Goal: Information Seeking & Learning: Check status

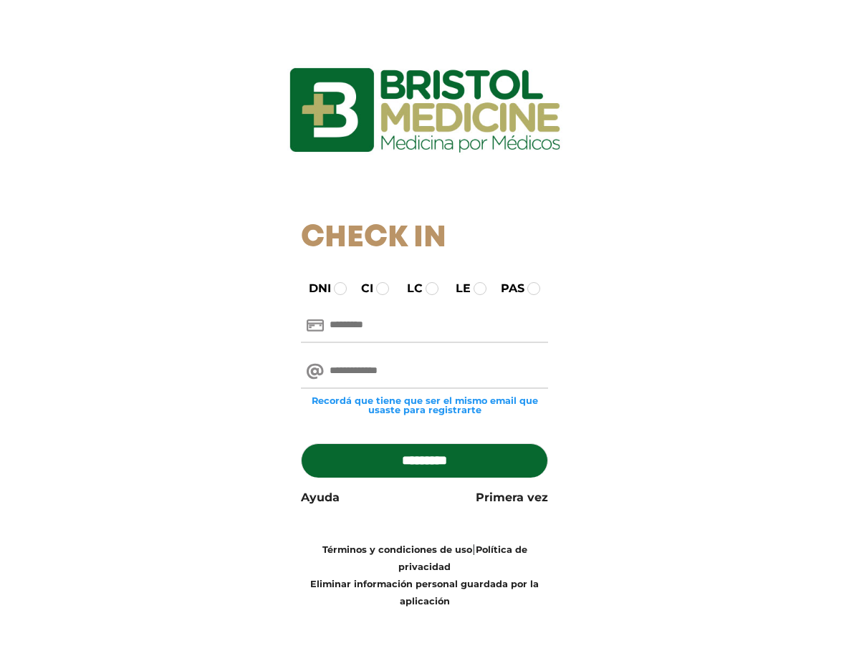
click at [350, 343] on input "text" at bounding box center [424, 326] width 247 height 34
type input "********"
click at [370, 389] on input "email" at bounding box center [424, 372] width 247 height 34
type input "**********"
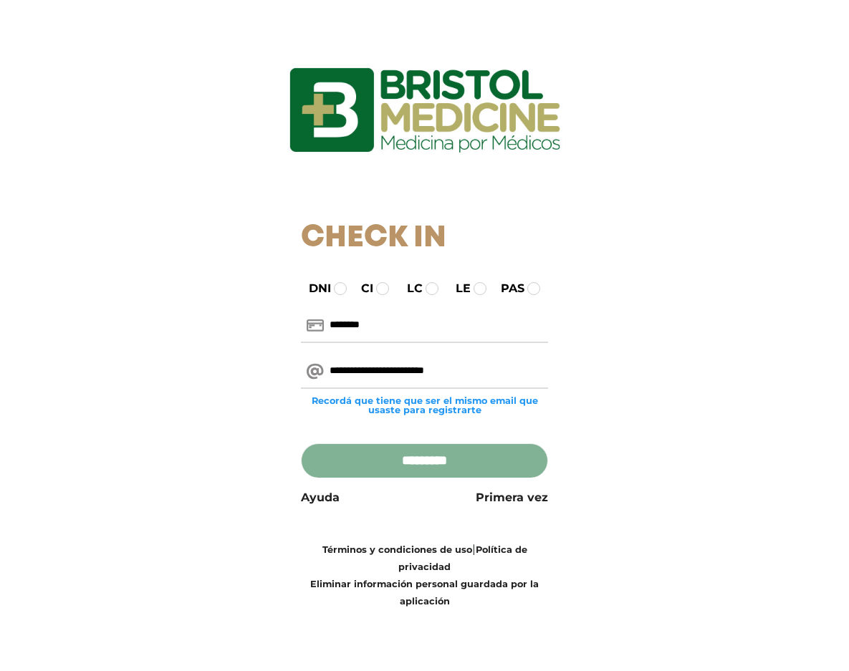
click at [425, 478] on input "*********" at bounding box center [424, 460] width 247 height 34
type input "**********"
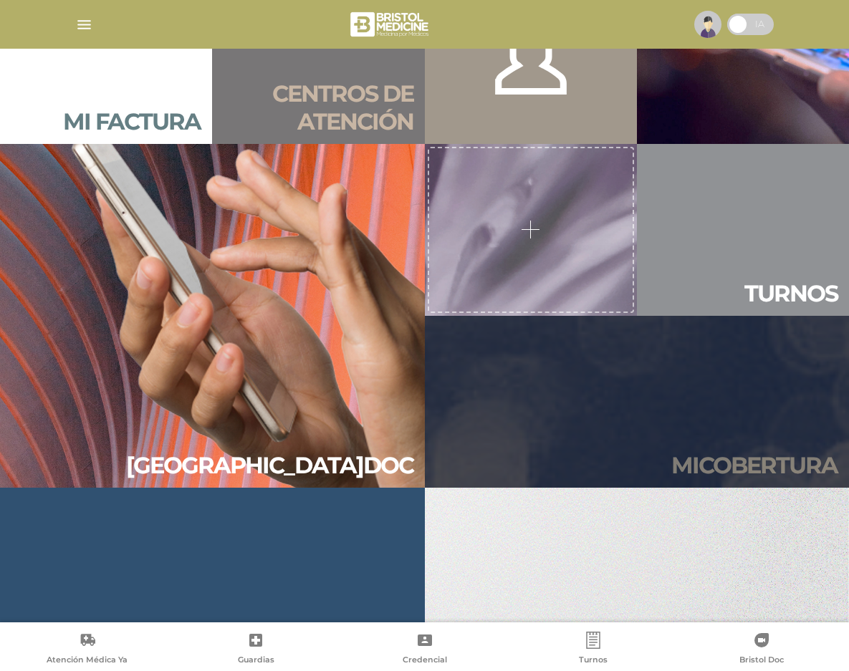
scroll to position [1375, 0]
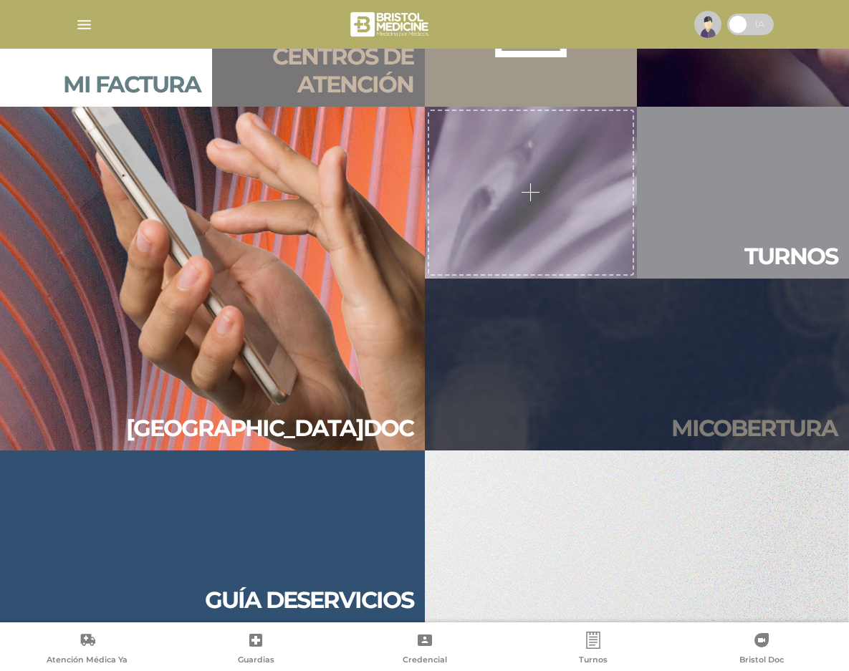
click at [544, 428] on link "Mi cober tura" at bounding box center [637, 365] width 425 height 172
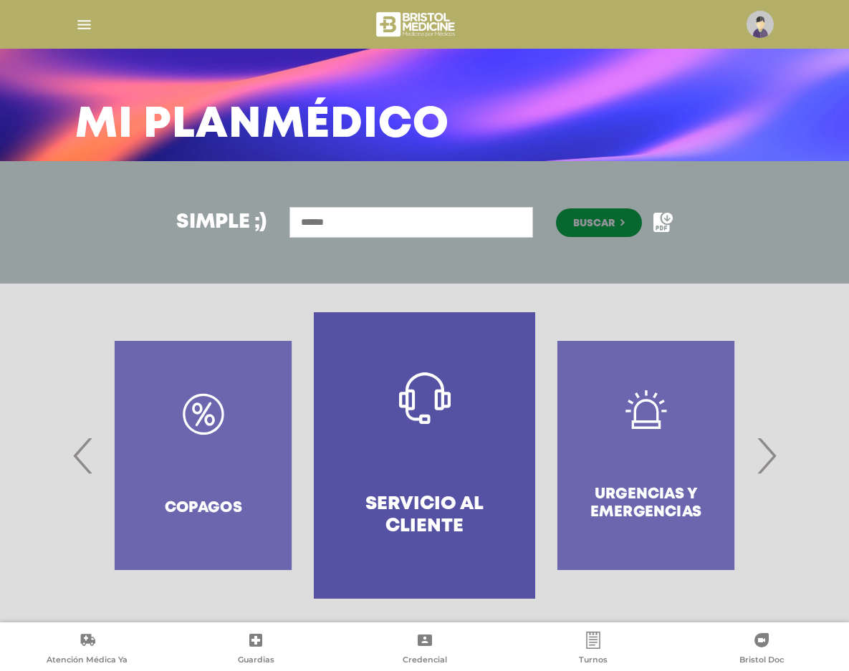
scroll to position [64, 0]
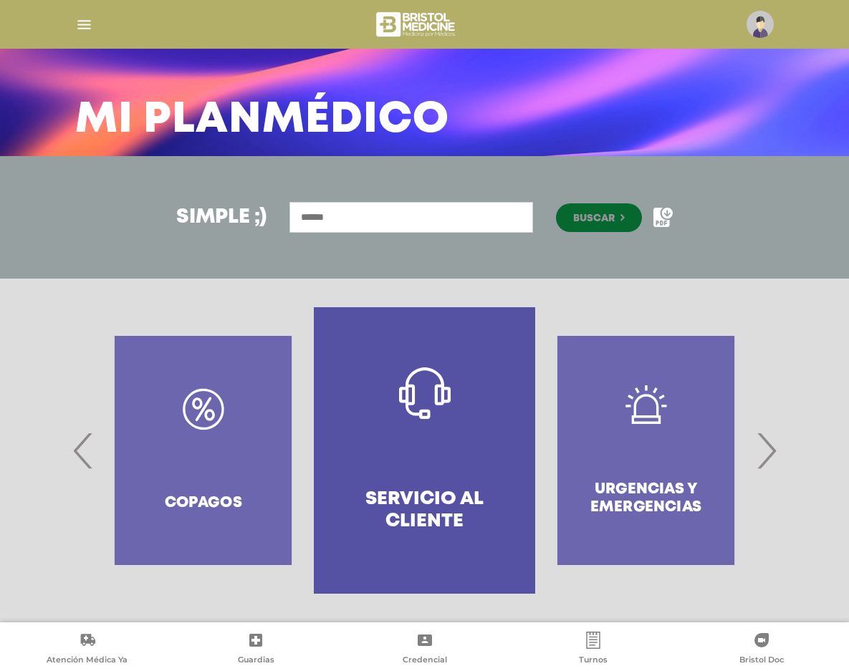
click at [148, 507] on div "Copagos" at bounding box center [202, 450] width 221 height 287
click at [182, 504] on div "Copagos" at bounding box center [202, 450] width 221 height 287
click at [335, 218] on input "text" at bounding box center [411, 217] width 244 height 31
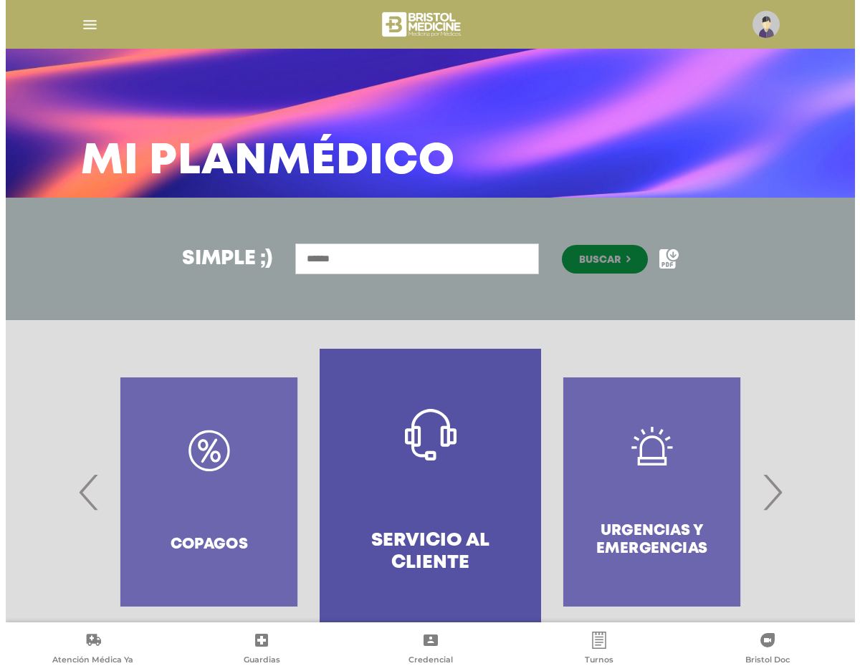
scroll to position [0, 0]
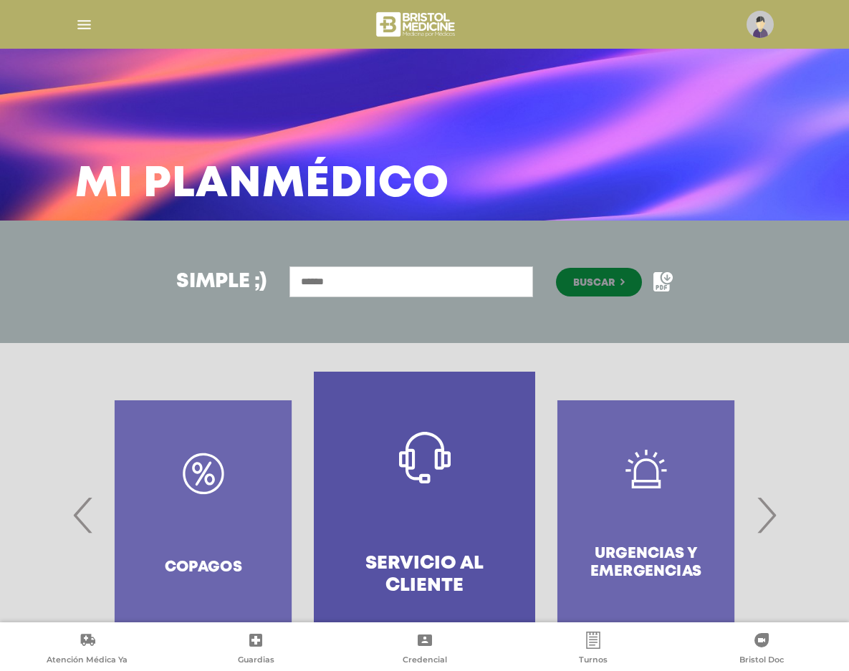
click at [89, 26] on img "button" at bounding box center [84, 25] width 18 height 18
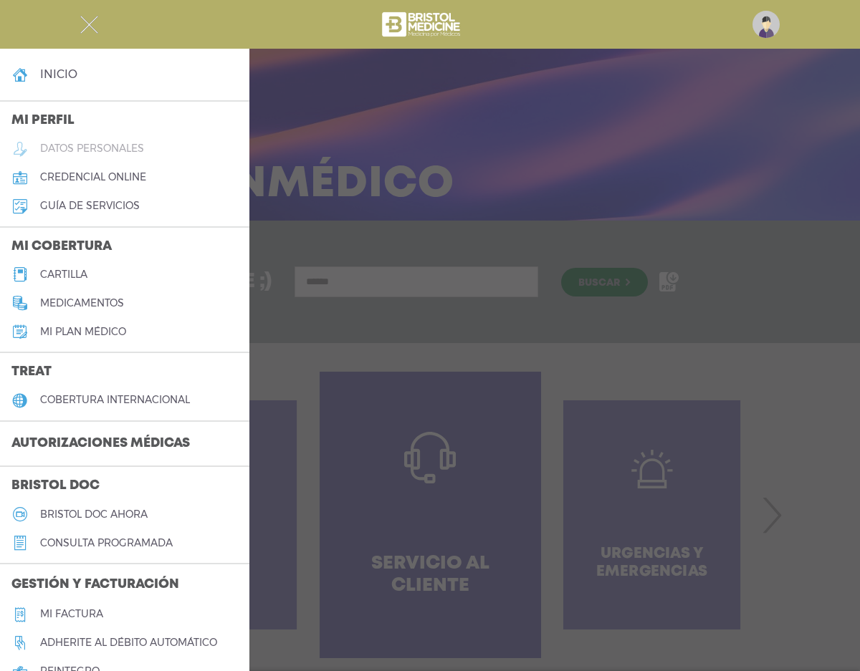
click at [120, 155] on h5 "datos personales" at bounding box center [92, 149] width 104 height 12
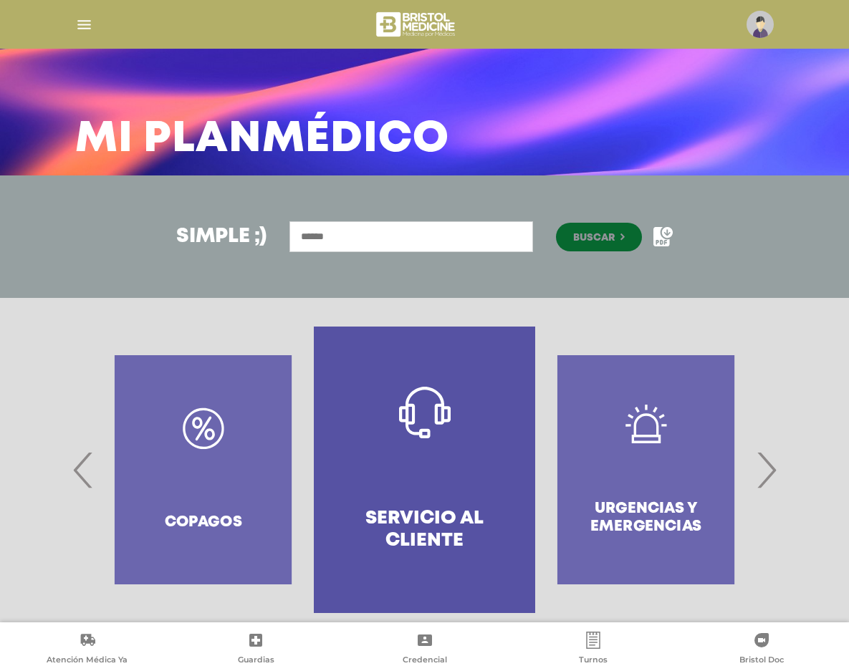
scroll to position [64, 0]
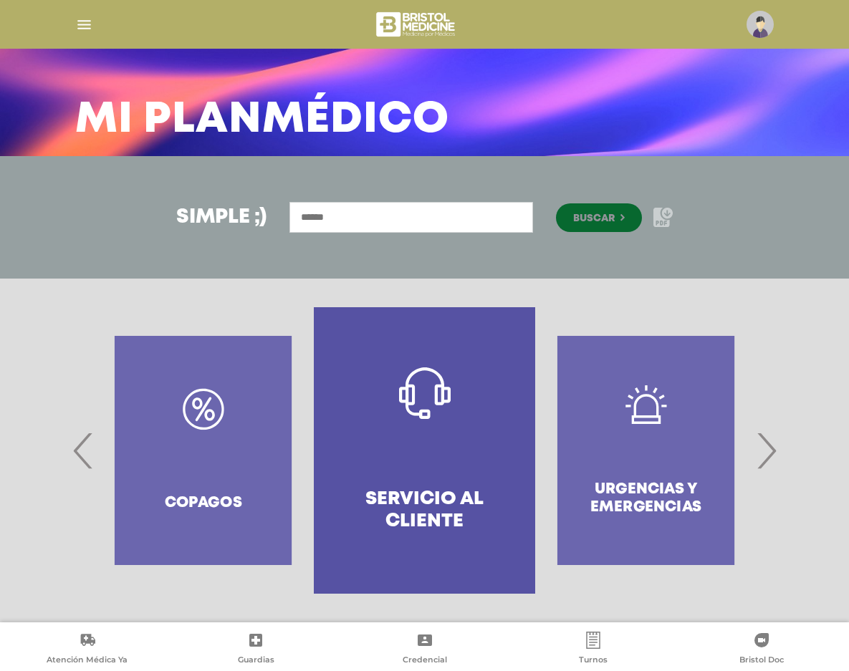
click at [669, 221] on icon at bounding box center [661, 217] width 16 height 19
click at [130, 457] on div "Copagos" at bounding box center [202, 450] width 221 height 287
click at [80, 448] on span "‹" at bounding box center [83, 450] width 28 height 77
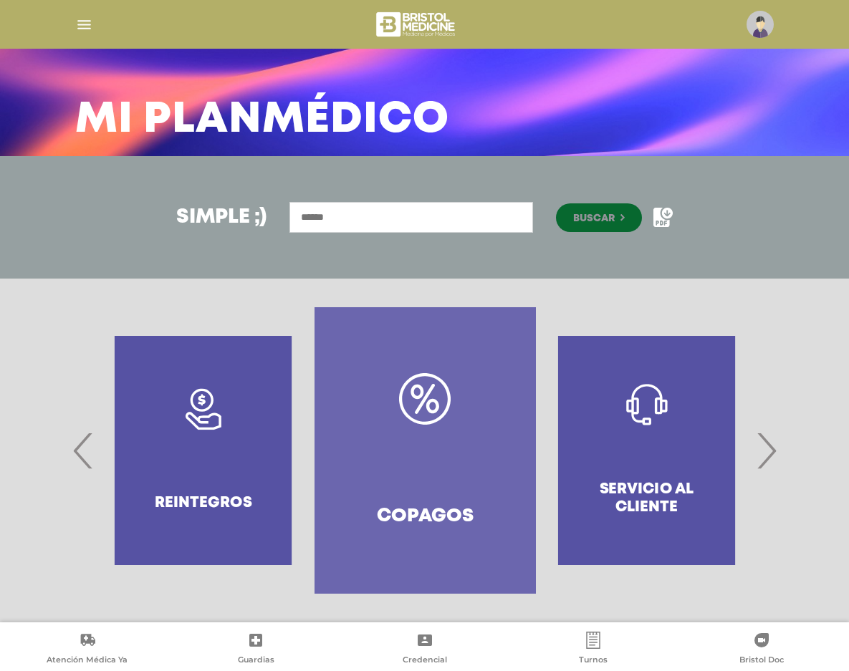
click at [80, 448] on span "‹" at bounding box center [83, 450] width 28 height 77
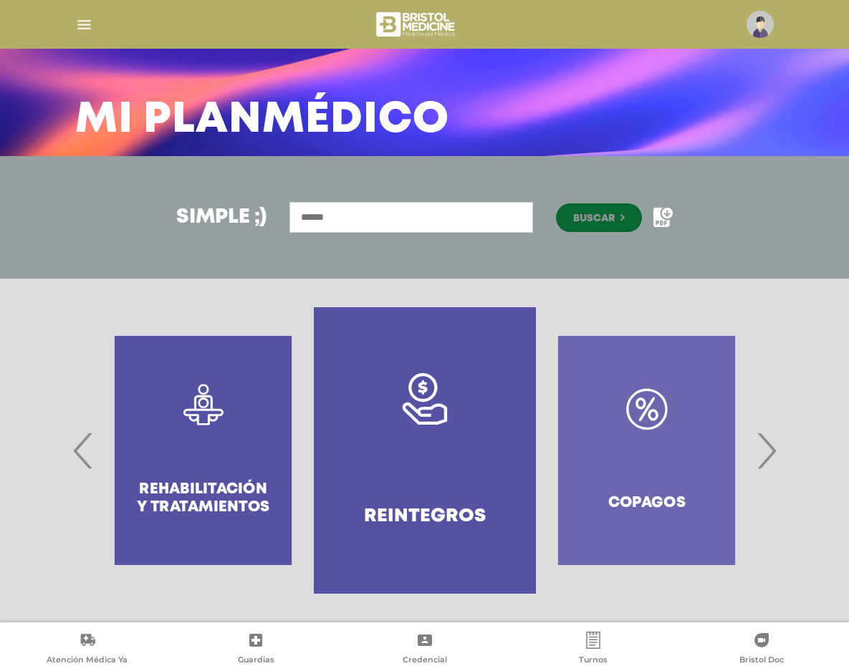
click at [80, 448] on span "‹" at bounding box center [83, 450] width 28 height 77
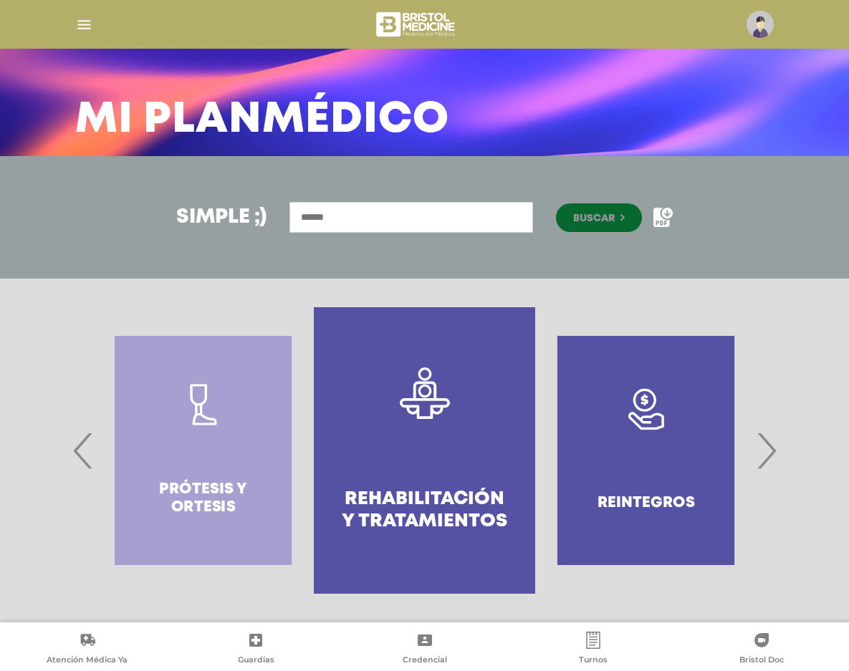
click at [80, 448] on span "‹" at bounding box center [83, 450] width 28 height 77
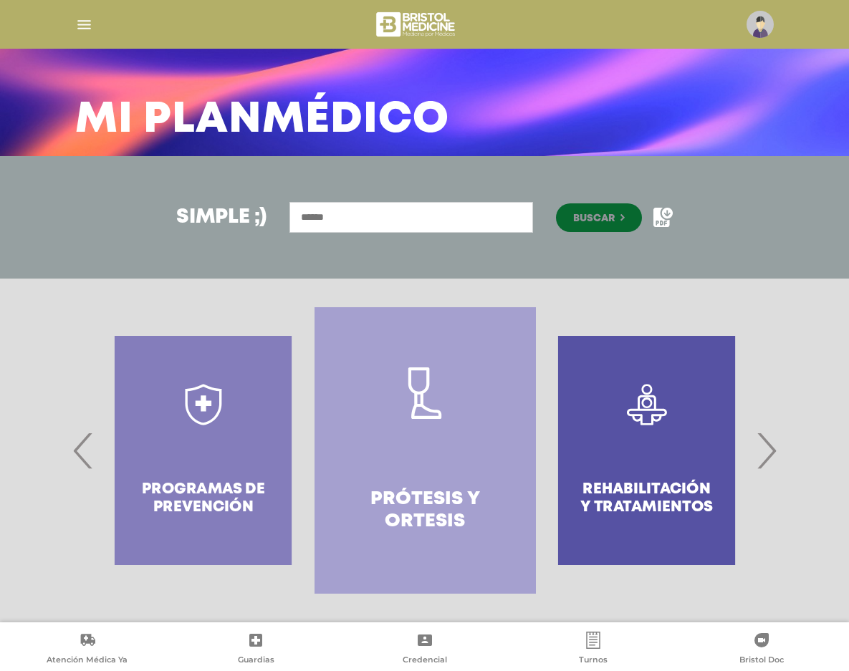
click at [80, 448] on span "‹" at bounding box center [83, 450] width 28 height 77
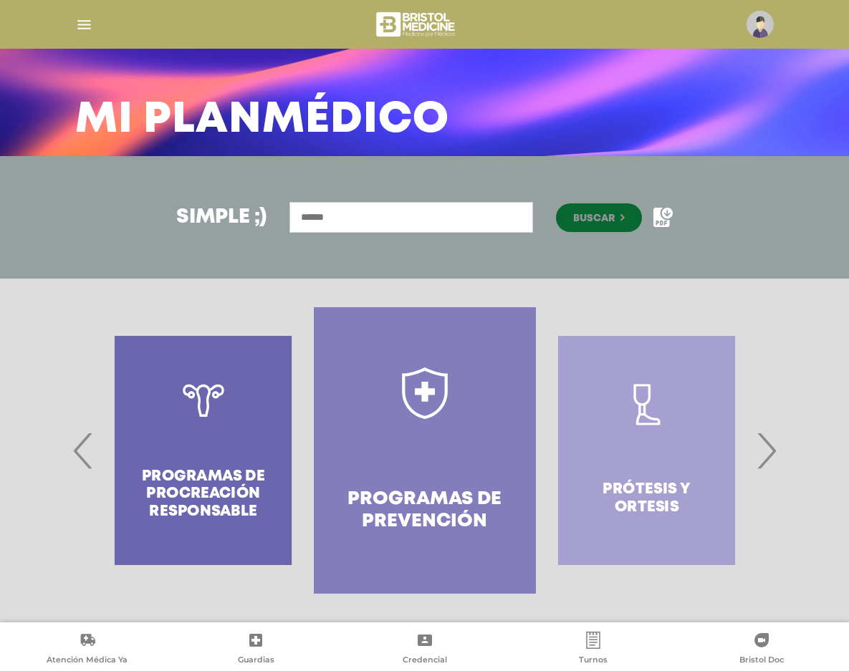
click at [80, 448] on span "‹" at bounding box center [83, 450] width 28 height 77
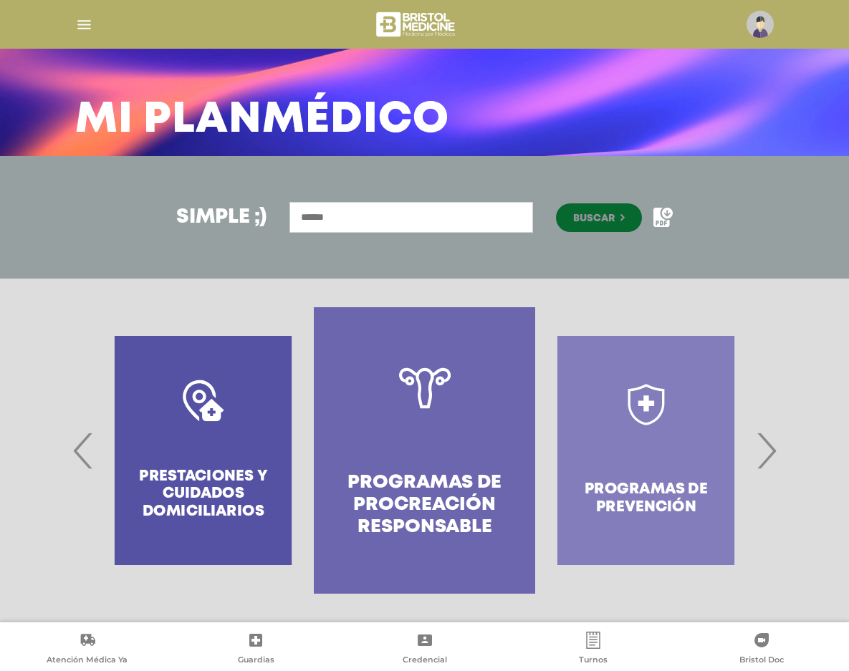
click at [80, 448] on span "‹" at bounding box center [83, 450] width 28 height 77
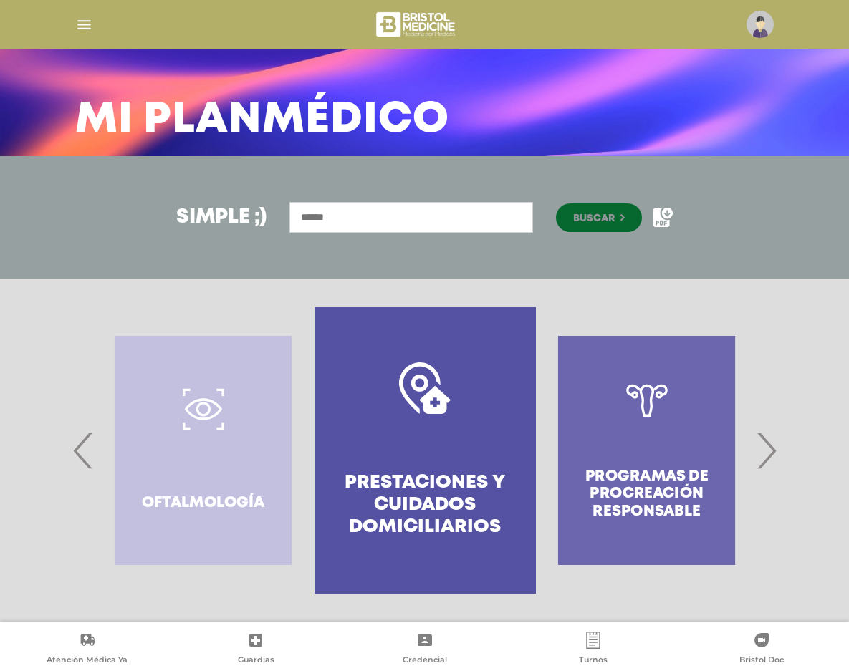
click at [80, 448] on span "‹" at bounding box center [83, 450] width 28 height 77
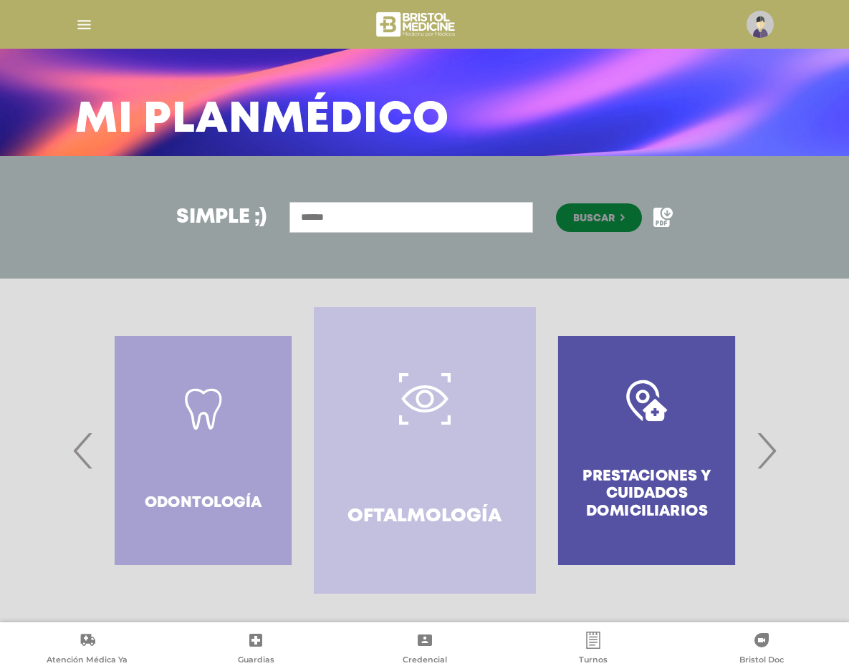
click at [80, 451] on span "‹" at bounding box center [83, 450] width 28 height 77
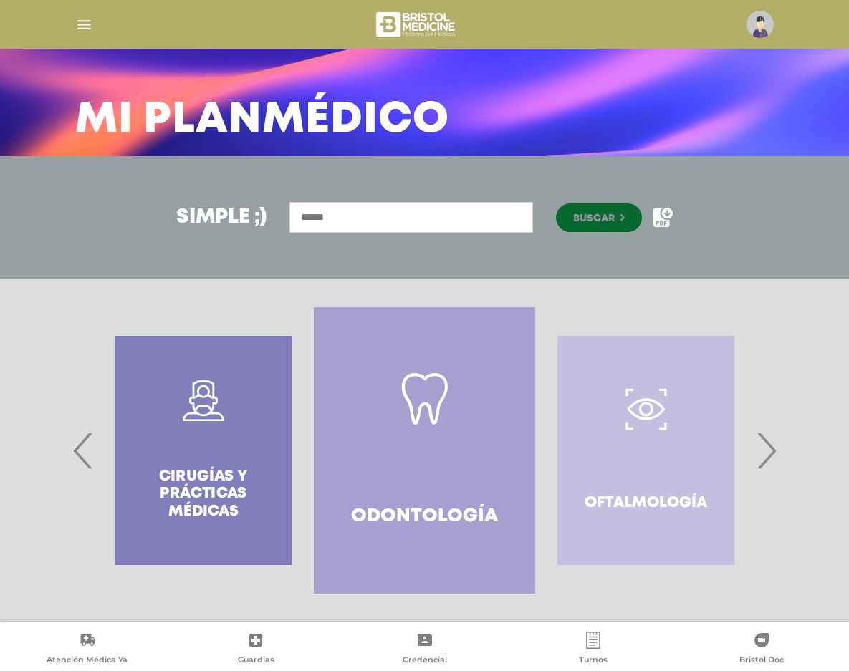
click at [80, 451] on span "‹" at bounding box center [83, 450] width 28 height 77
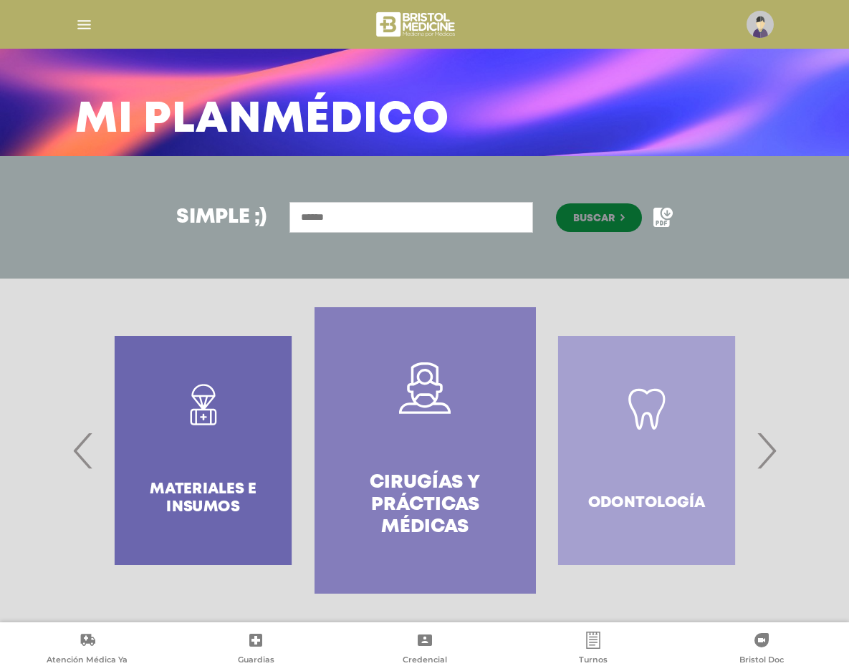
click at [80, 451] on span "‹" at bounding box center [83, 450] width 28 height 77
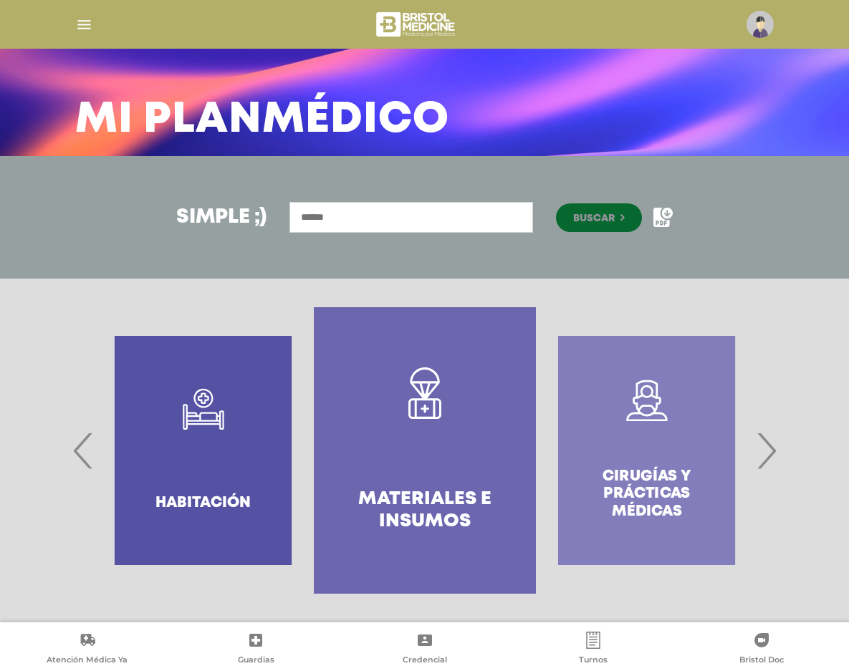
click at [80, 451] on span "‹" at bounding box center [83, 450] width 28 height 77
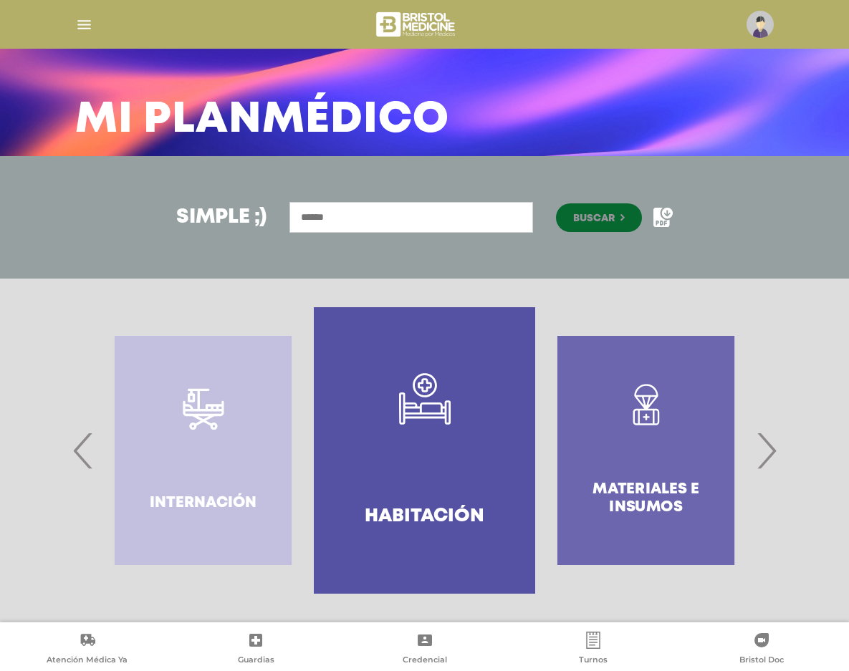
click at [80, 451] on span "‹" at bounding box center [83, 450] width 28 height 77
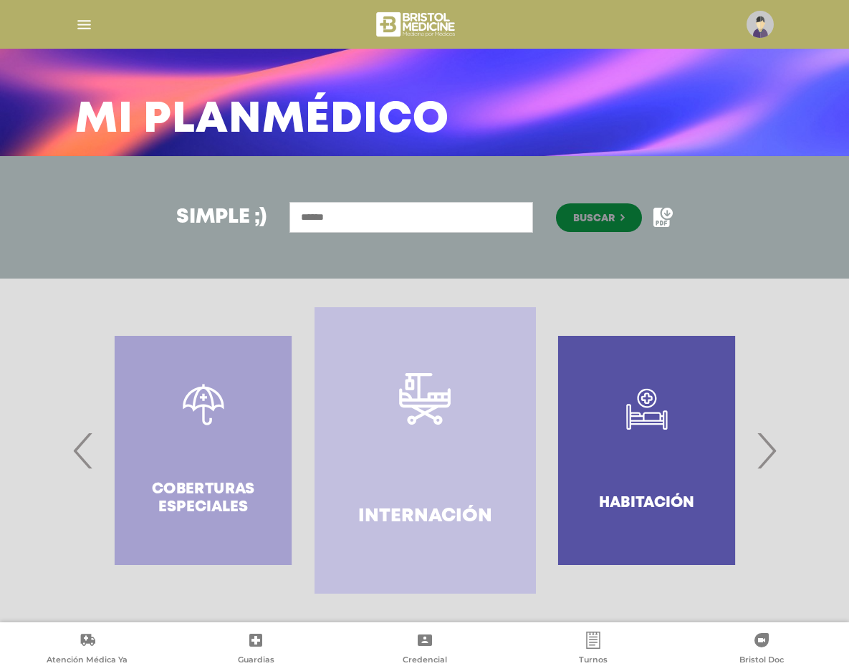
click at [80, 451] on span "‹" at bounding box center [83, 450] width 28 height 77
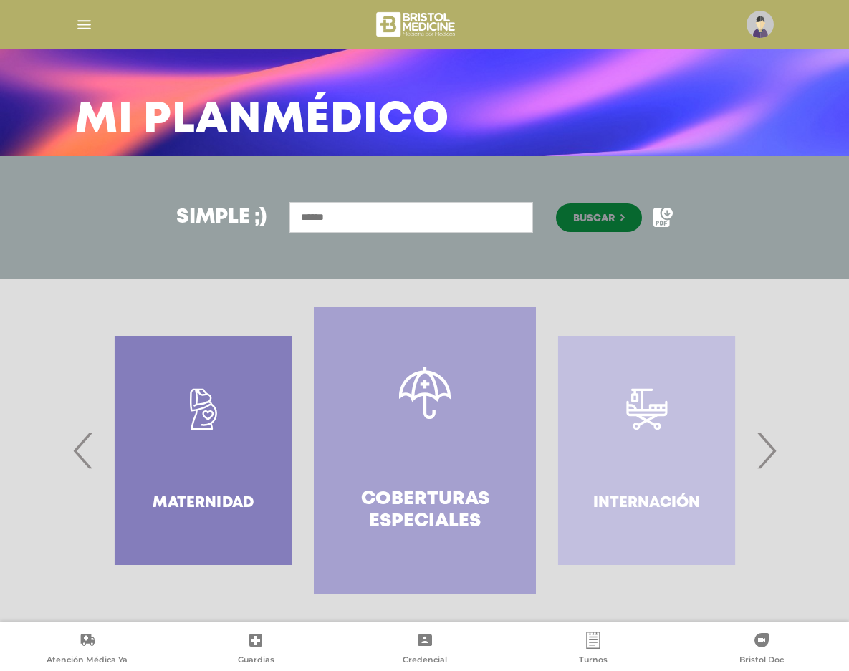
click at [80, 451] on span "‹" at bounding box center [83, 450] width 28 height 77
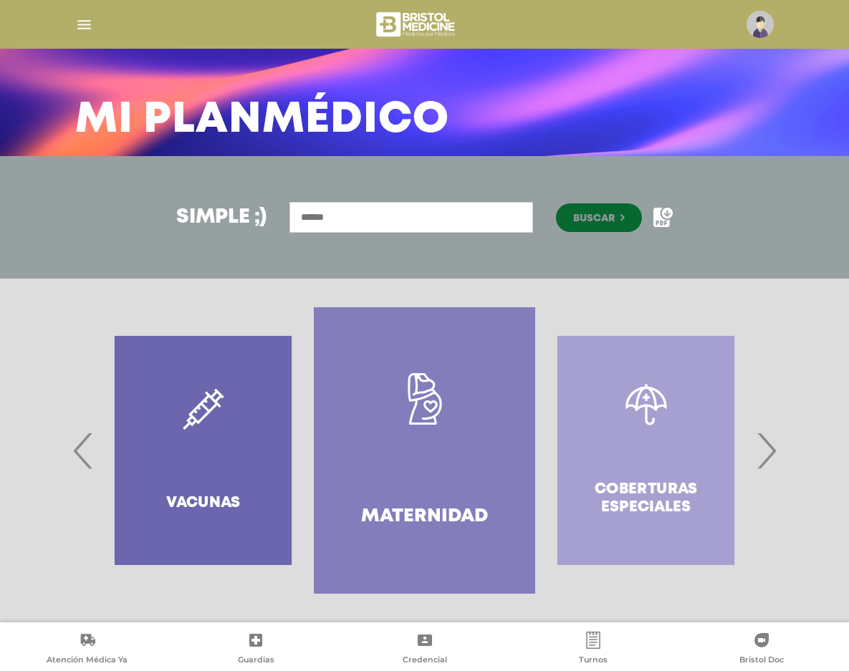
click at [80, 451] on span "‹" at bounding box center [83, 450] width 28 height 77
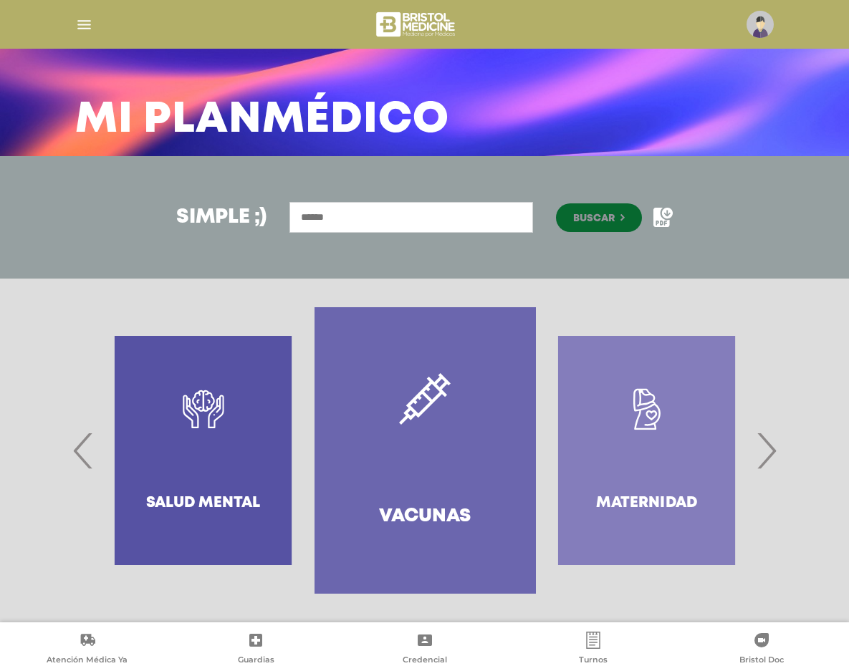
click at [80, 451] on span "‹" at bounding box center [83, 450] width 28 height 77
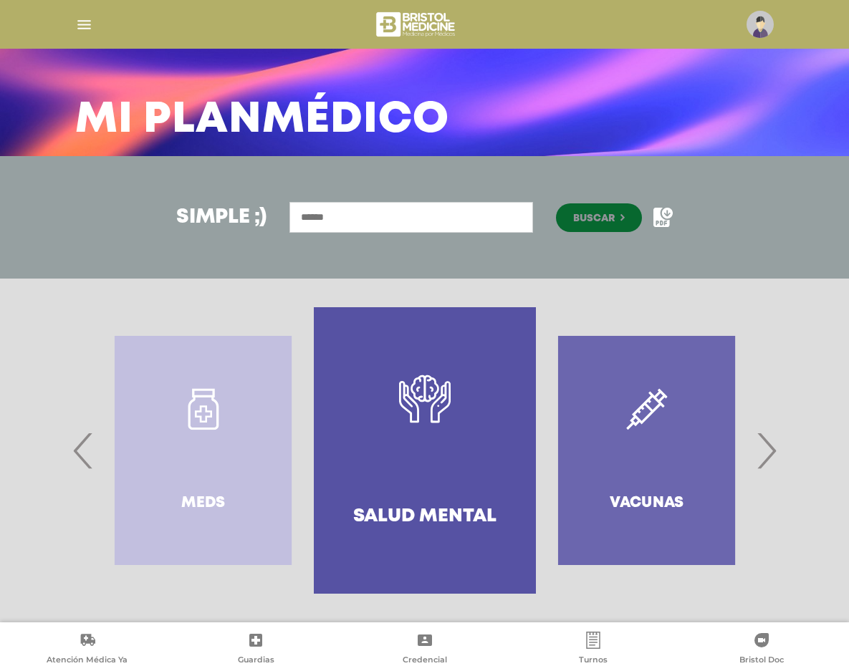
click at [82, 452] on span "‹" at bounding box center [83, 450] width 28 height 77
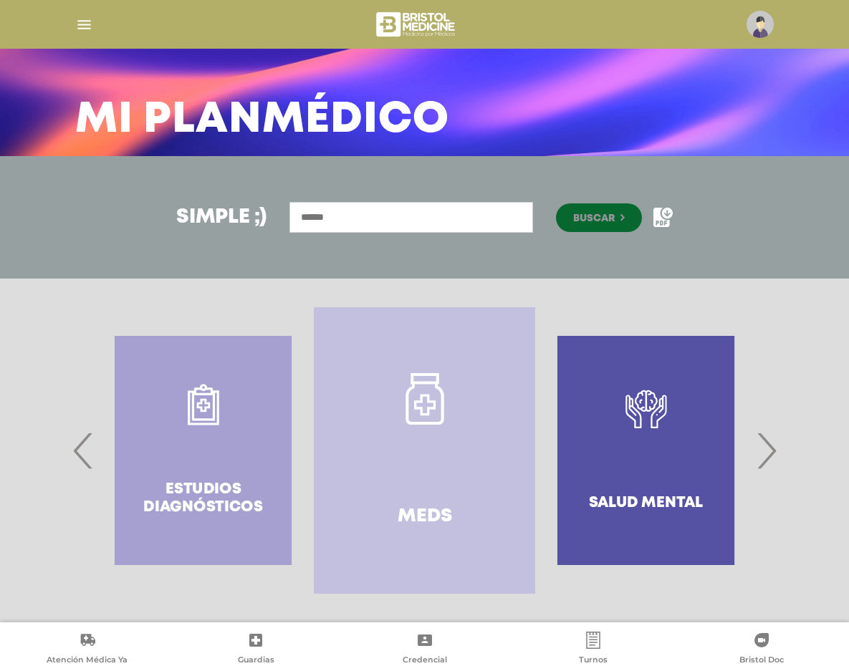
click at [82, 452] on span "‹" at bounding box center [83, 450] width 28 height 77
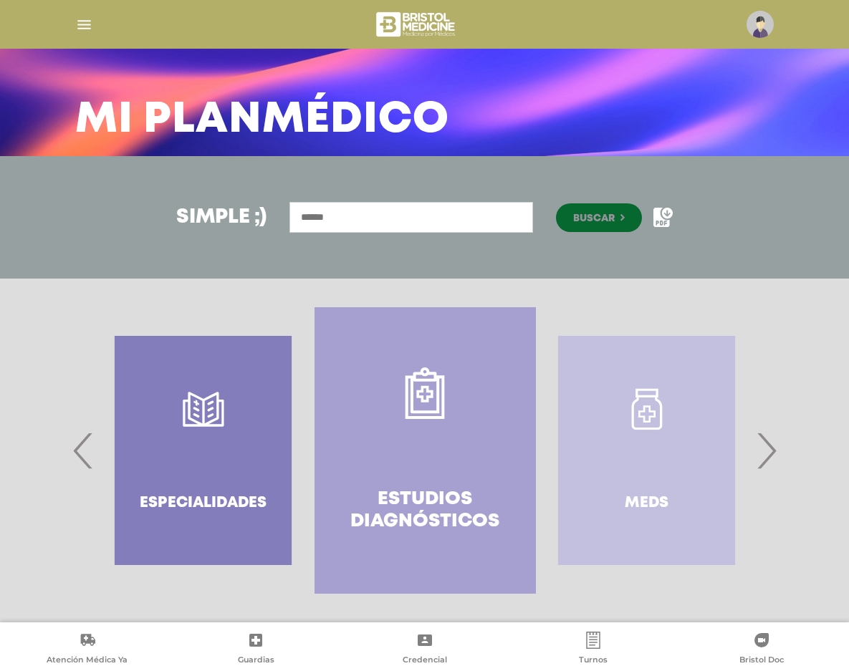
click at [82, 452] on span "‹" at bounding box center [83, 450] width 28 height 77
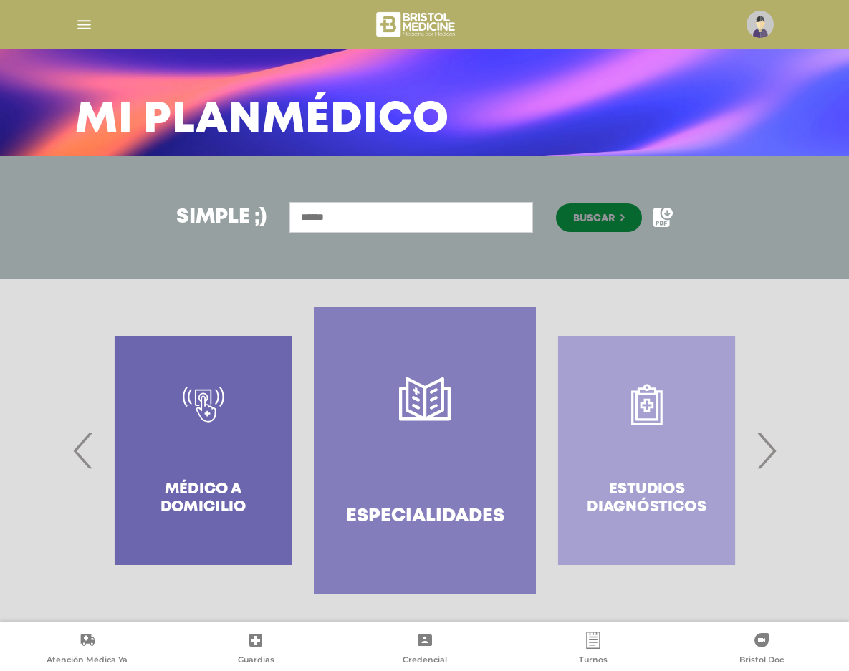
click at [82, 452] on span "‹" at bounding box center [83, 450] width 28 height 77
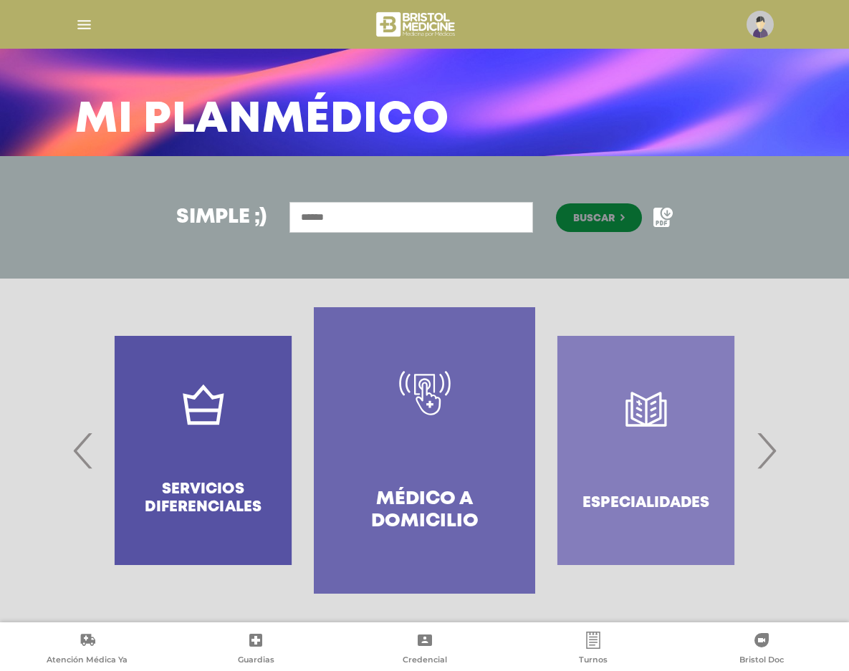
click at [82, 452] on span "‹" at bounding box center [83, 450] width 28 height 77
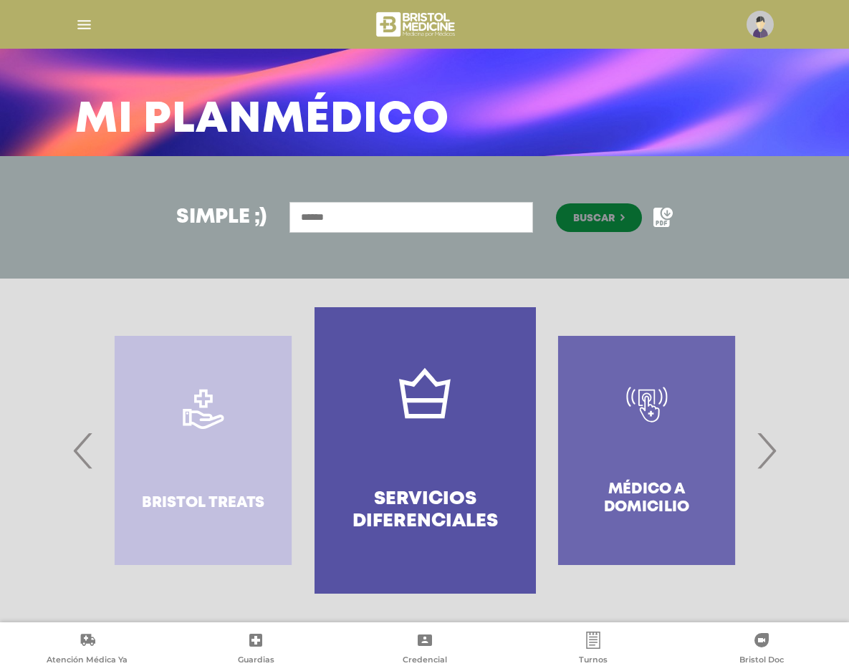
click at [82, 452] on span "‹" at bounding box center [83, 450] width 28 height 77
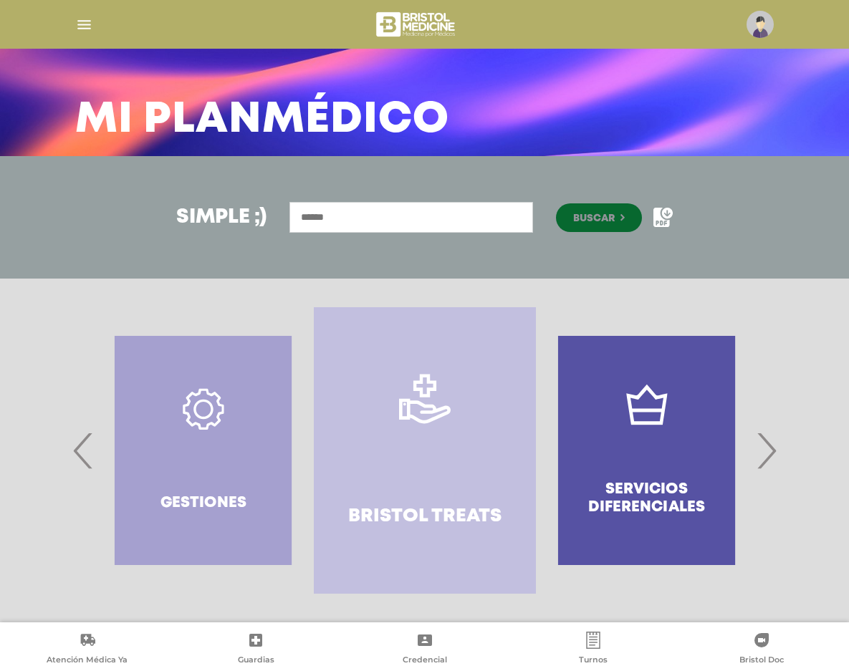
click at [82, 452] on span "‹" at bounding box center [83, 450] width 28 height 77
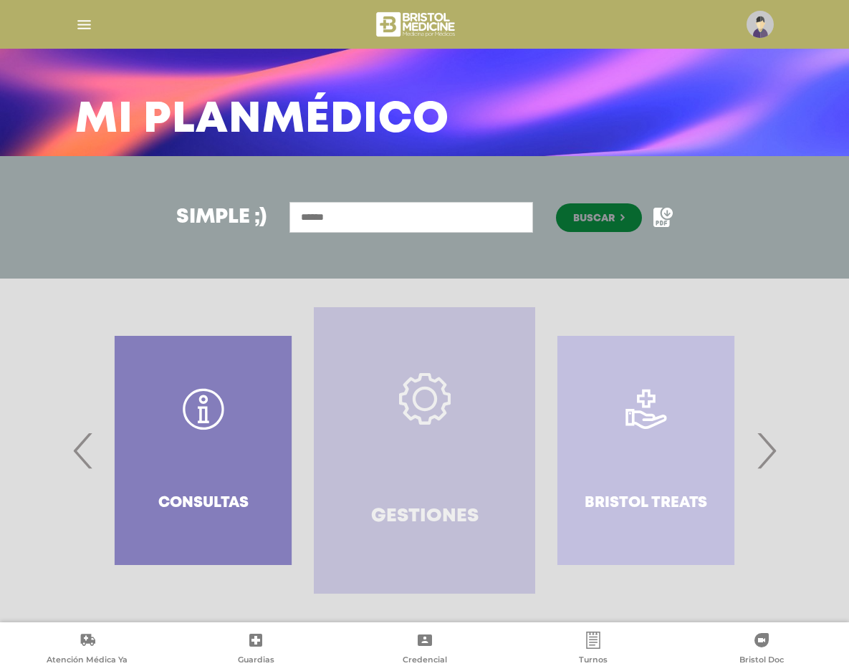
click at [412, 468] on link "Gestiones" at bounding box center [424, 450] width 221 height 287
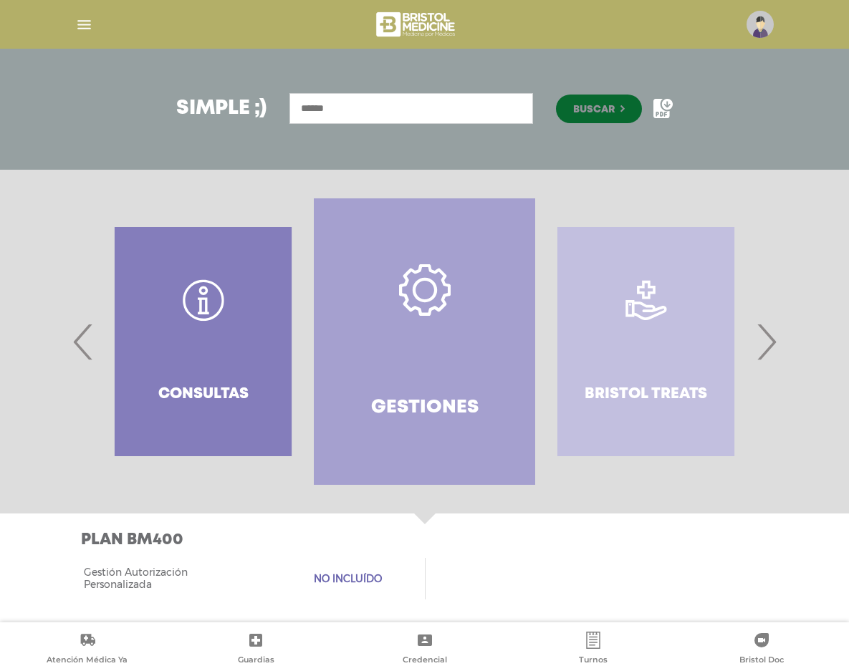
scroll to position [176, 0]
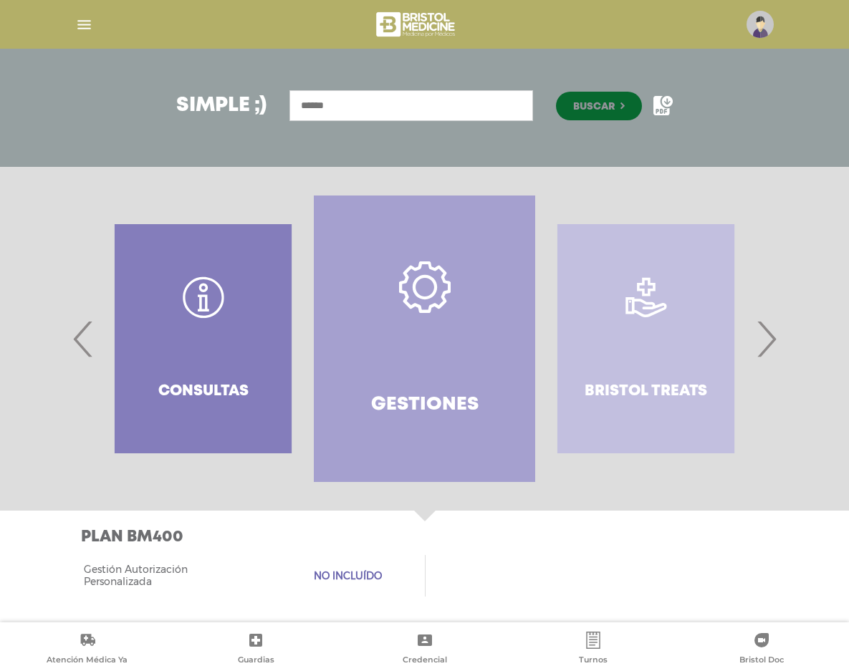
click at [81, 335] on span "‹" at bounding box center [83, 338] width 28 height 77
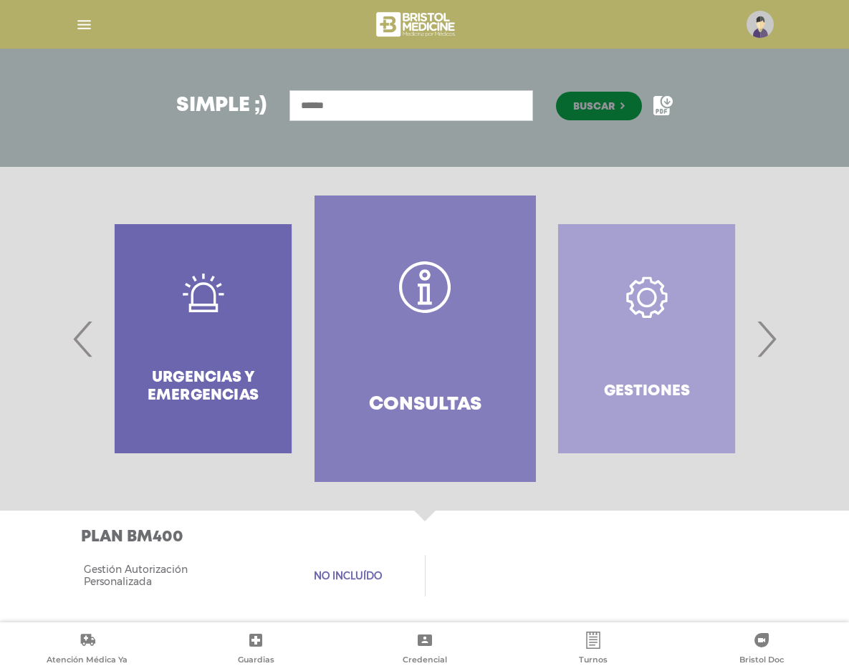
click at [72, 334] on span "‹" at bounding box center [83, 338] width 28 height 77
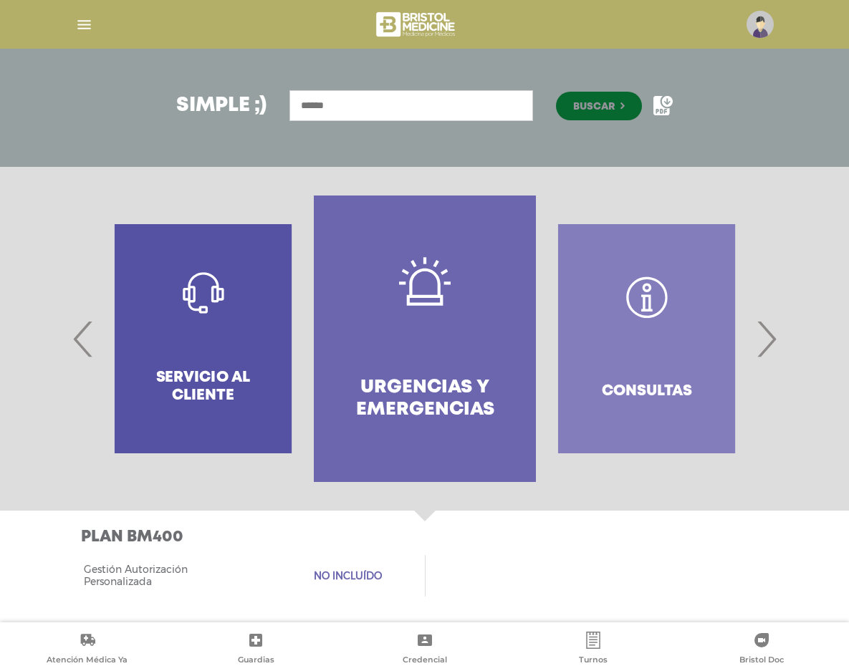
drag, startPoint x: 72, startPoint y: 334, endPoint x: 178, endPoint y: 439, distance: 149.9
click at [177, 442] on div at bounding box center [424, 339] width 665 height 287
click at [195, 375] on div "Servicio al Cliente" at bounding box center [202, 339] width 221 height 287
click at [196, 378] on div "Servicio al Cliente" at bounding box center [202, 339] width 221 height 287
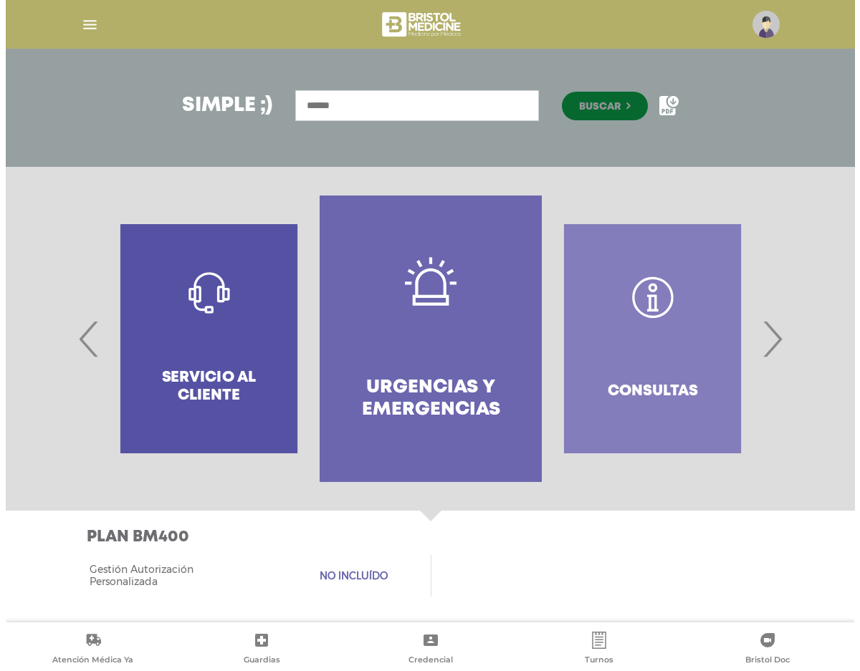
scroll to position [0, 0]
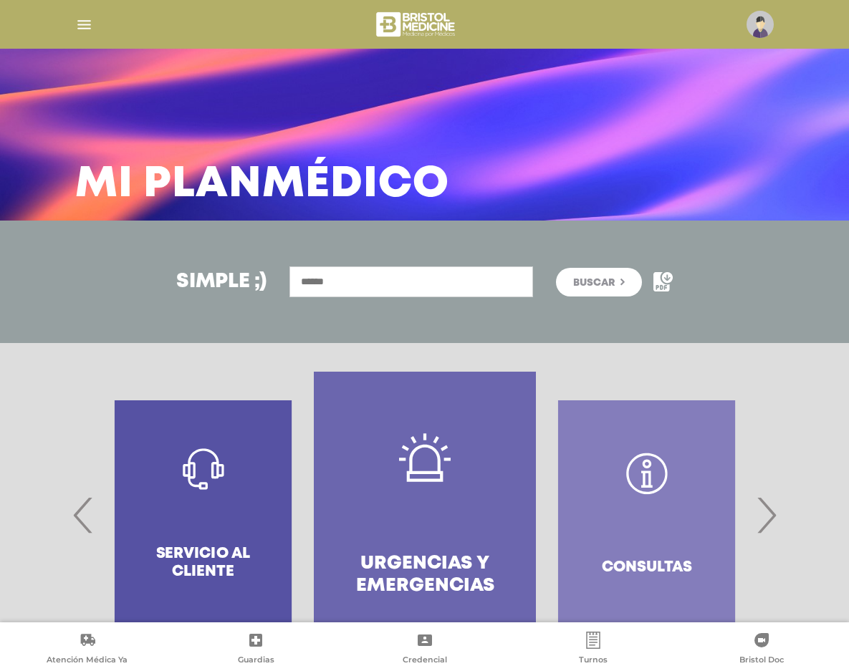
click at [630, 289] on button "Buscar" at bounding box center [599, 282] width 86 height 29
click at [508, 338] on div "Simple ;) Buscar" at bounding box center [424, 282] width 849 height 122
click at [82, 20] on img "button" at bounding box center [84, 25] width 18 height 18
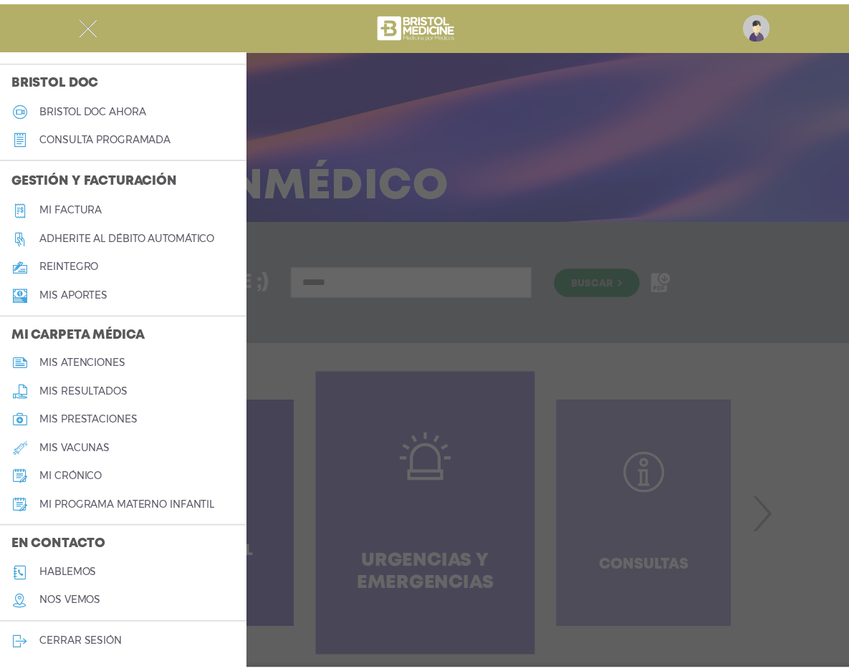
scroll to position [638, 0]
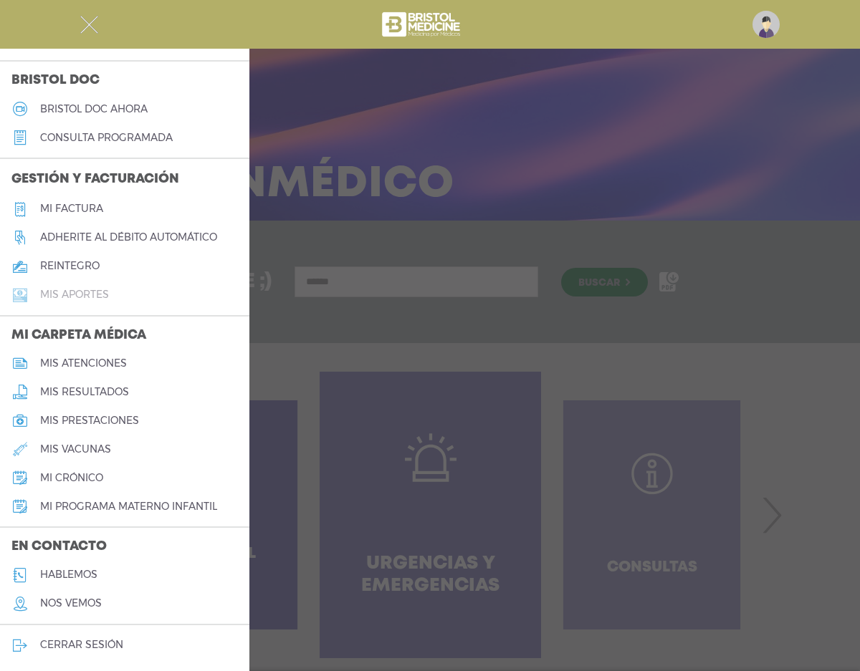
click at [100, 289] on h5 "Mis aportes" at bounding box center [74, 295] width 69 height 12
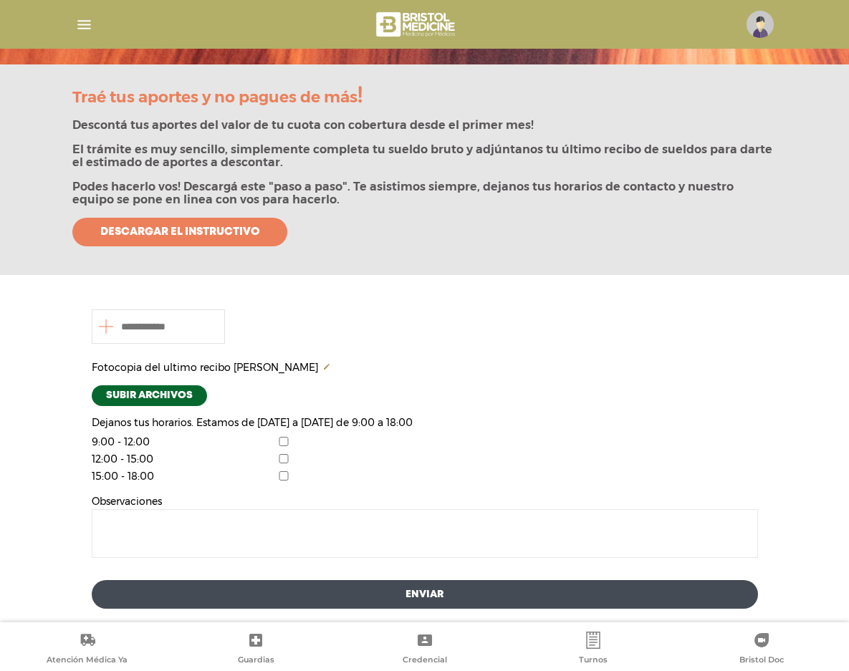
scroll to position [156, 0]
click at [202, 239] on span "Descargar el instructivo" at bounding box center [179, 232] width 159 height 13
click at [666, 17] on div at bounding box center [425, 24] width 734 height 34
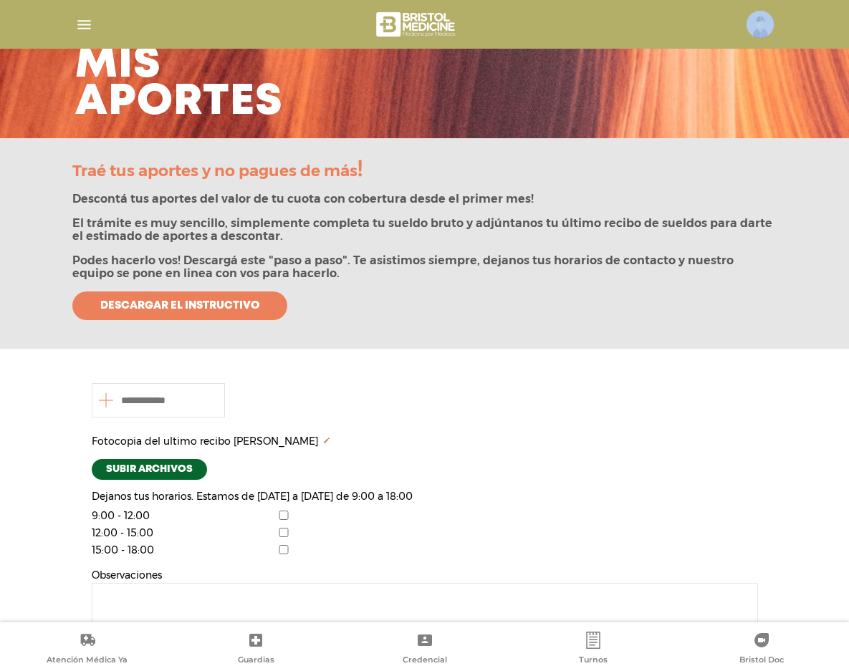
scroll to position [81, 0]
